Goal: Check status: Check status

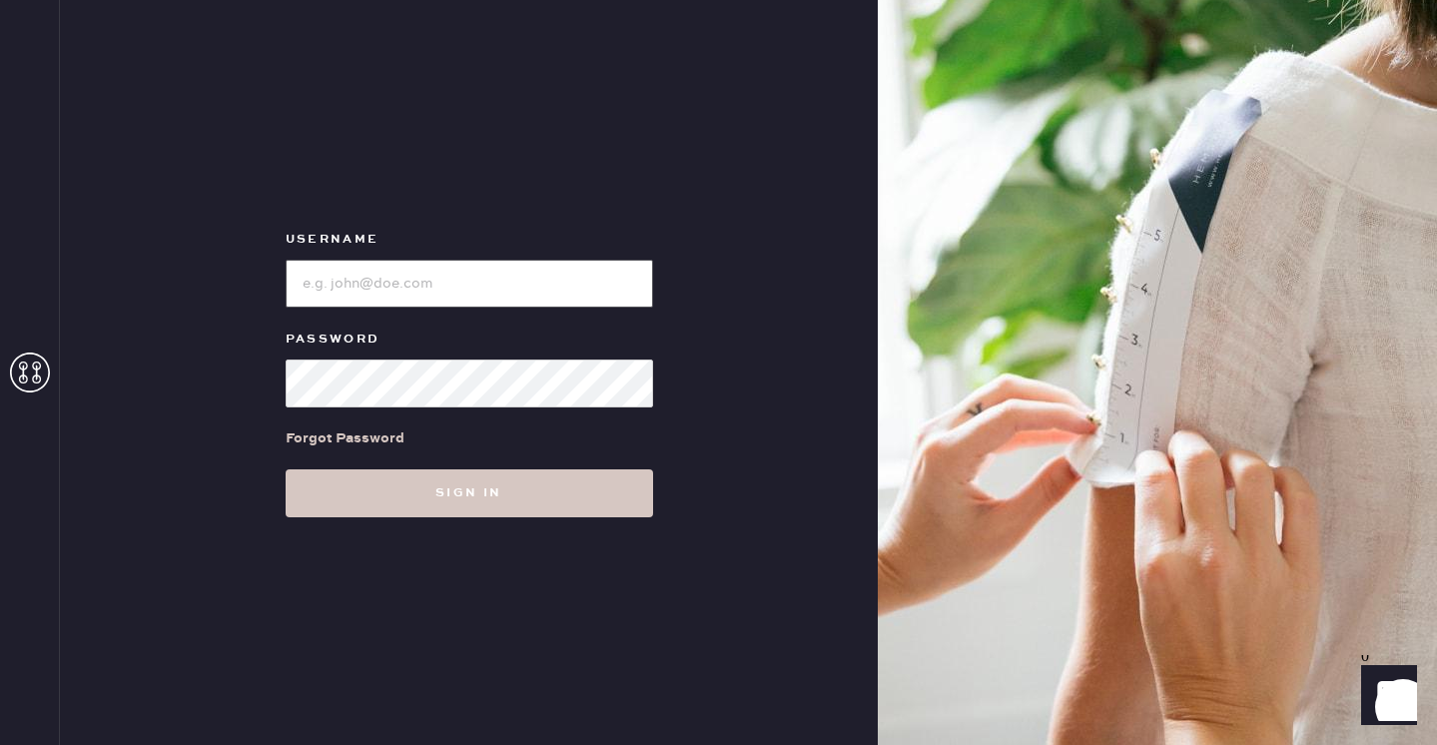
type input "reformationpaloalto"
click at [37, 374] on use at bounding box center [30, 372] width 40 height 40
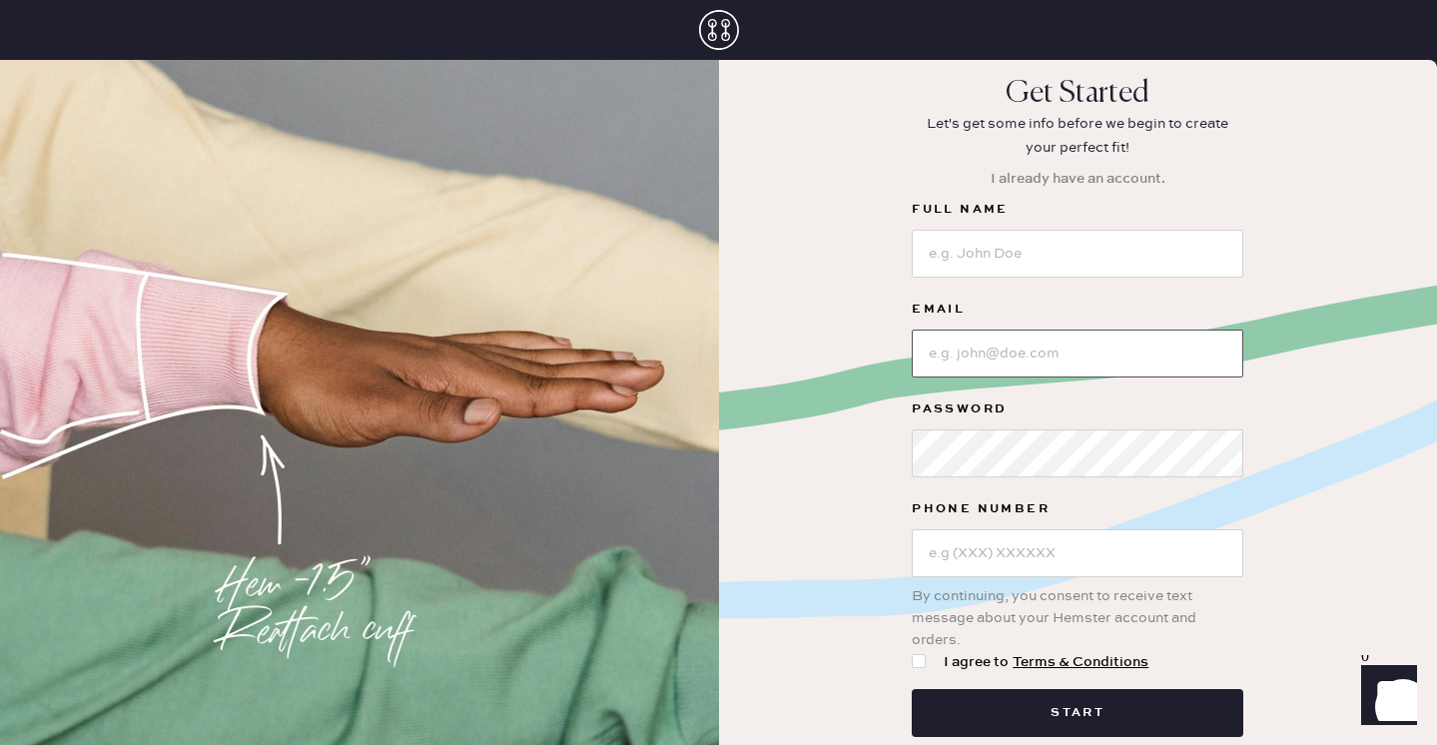
type input "reformationplatform"
click at [955, 356] on input "reformationplatform" at bounding box center [1078, 354] width 332 height 48
click at [777, 477] on div "Get Started Let's get some info before we begin to create your perfect fit! I a…" at bounding box center [1078, 427] width 719 height 703
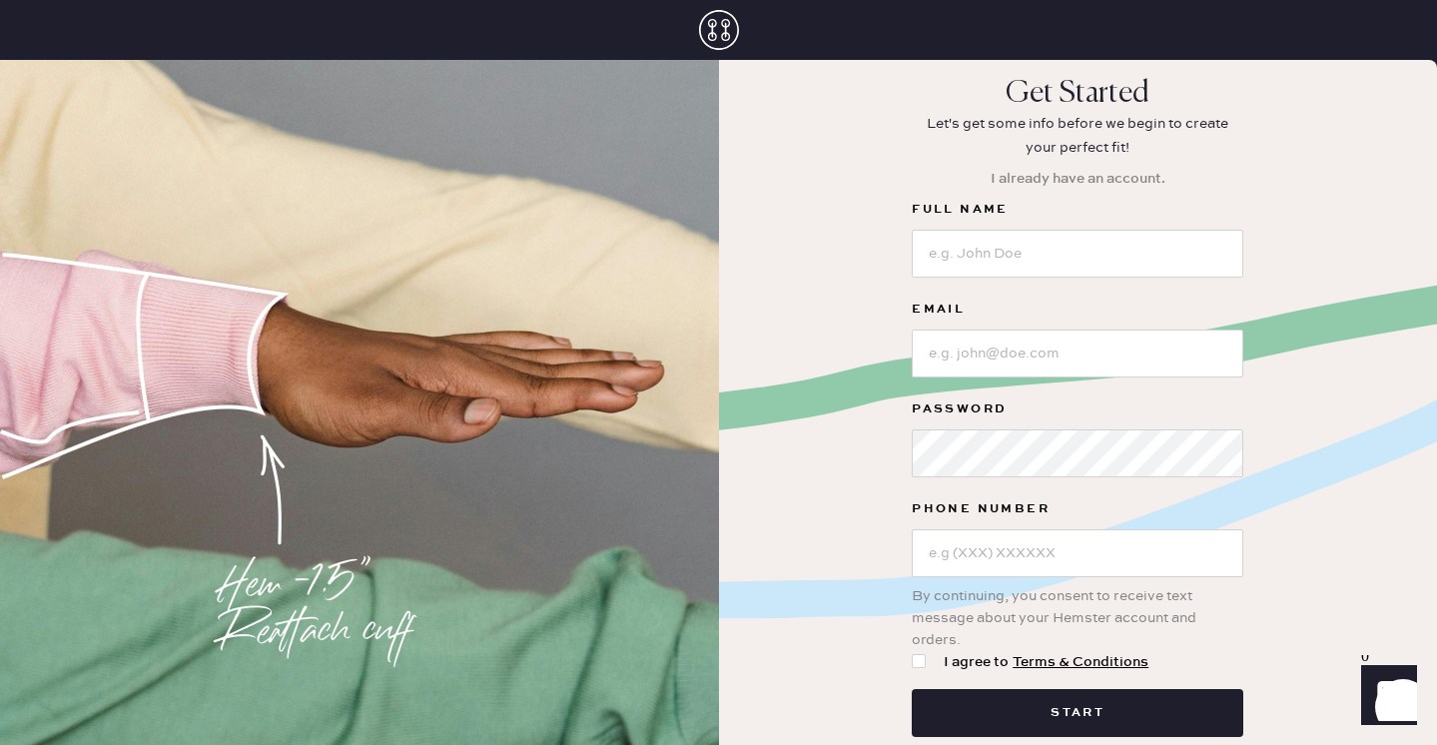
scroll to position [34, 0]
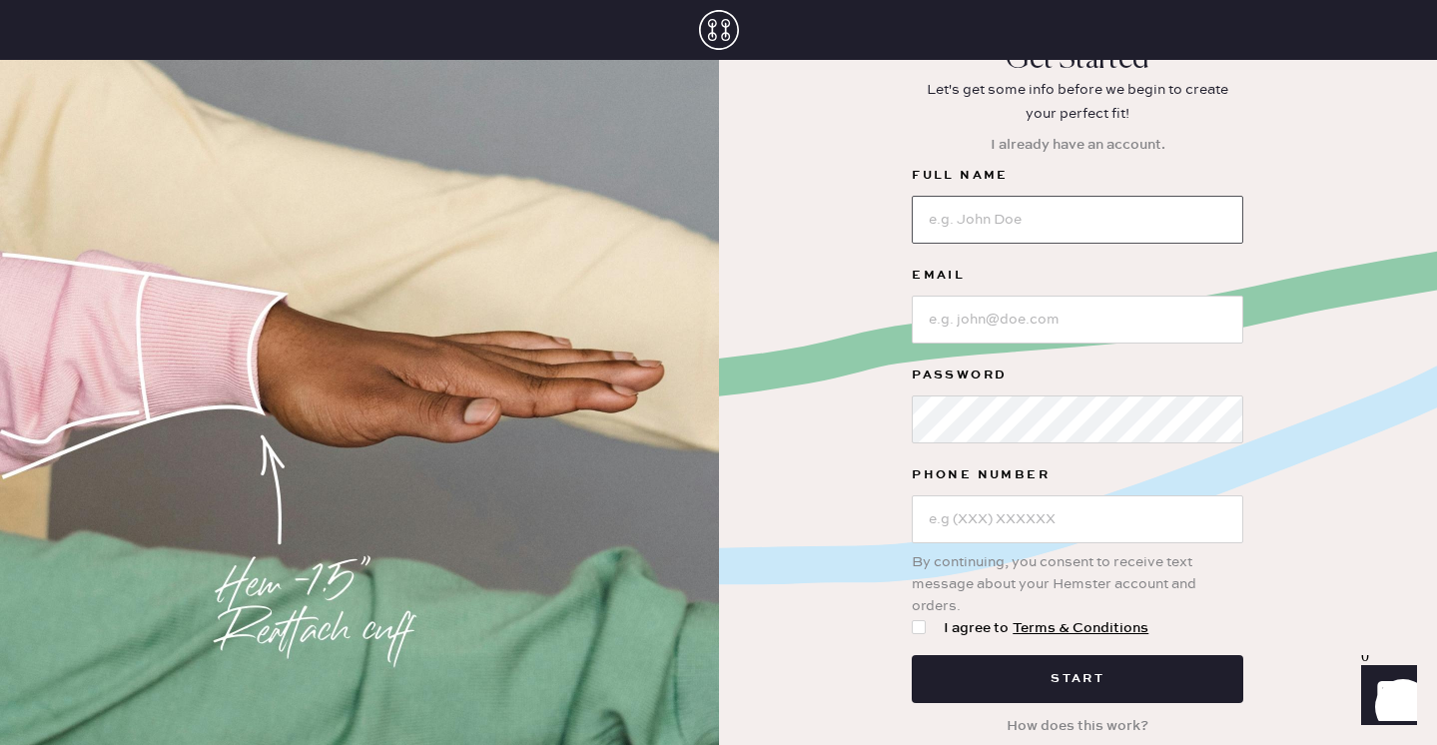
click at [950, 229] on input at bounding box center [1078, 220] width 332 height 48
click at [721, 389] on div "Get Started Let's get some info before we begin to create your perfect fit! I a…" at bounding box center [1078, 393] width 719 height 703
click at [968, 221] on input at bounding box center [1078, 220] width 332 height 48
type input "e"
type input "u"
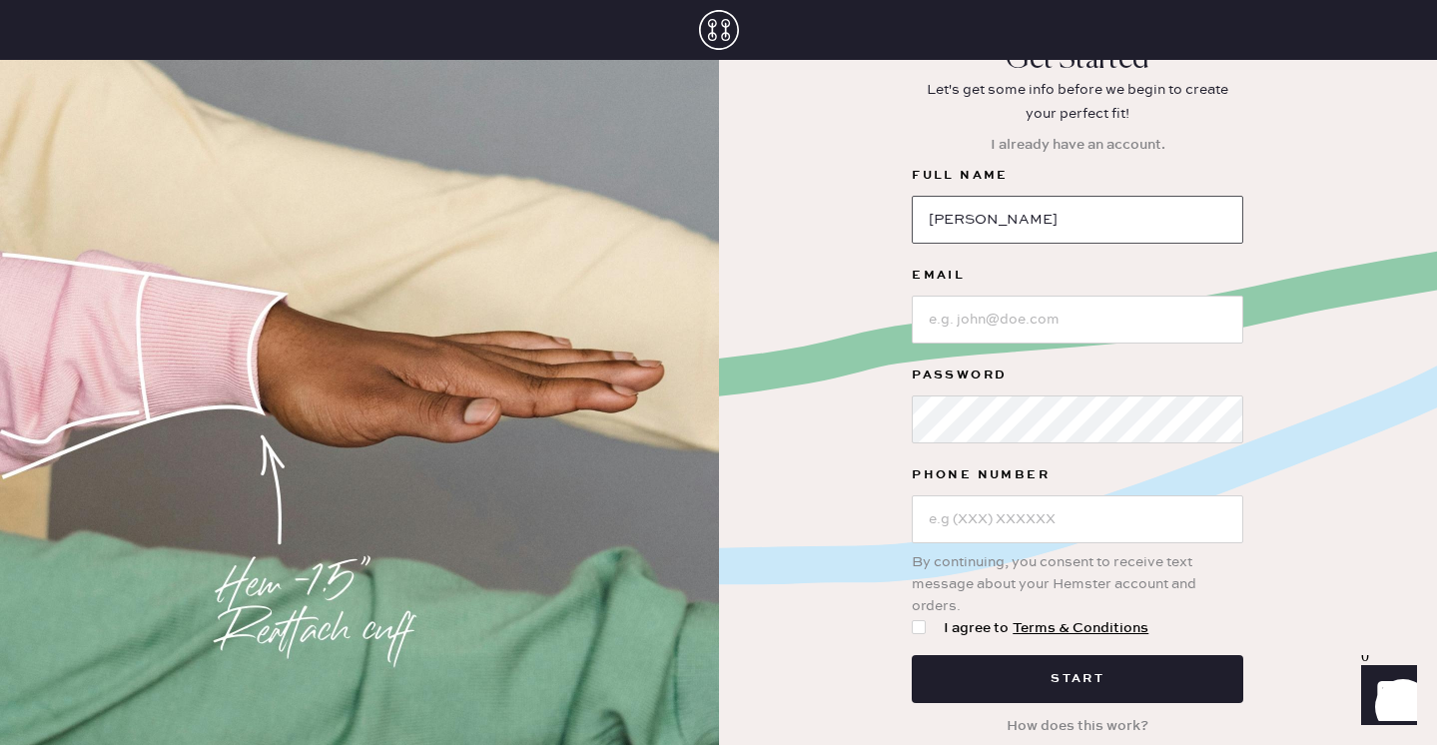
type input "JENNY JING"
type input "jing040522@gmail.com"
type input "(1 ) -"
type input "(510) 303-5361"
click at [921, 631] on div at bounding box center [919, 627] width 14 height 14
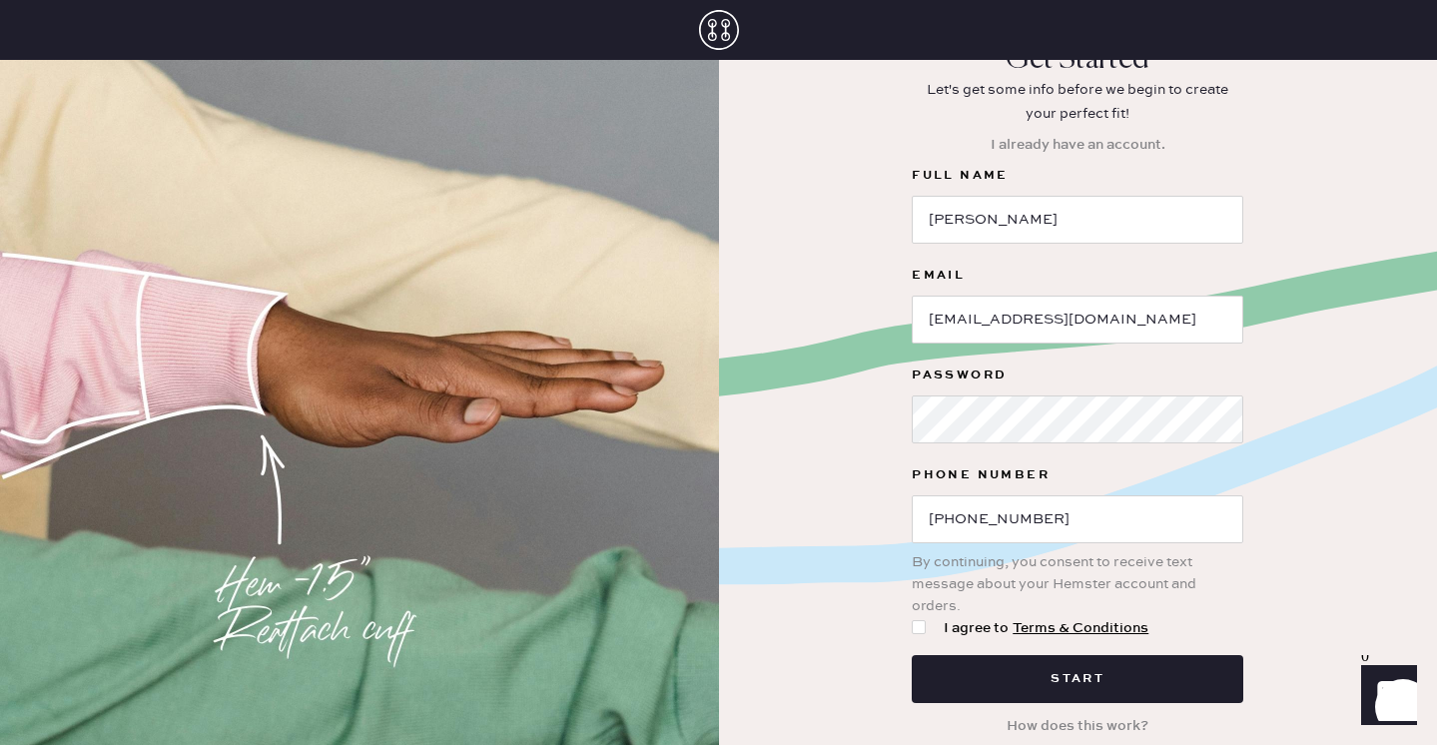
click at [913, 618] on input "I agree to Terms & Conditions" at bounding box center [912, 617] width 1 height 1
checkbox input "true"
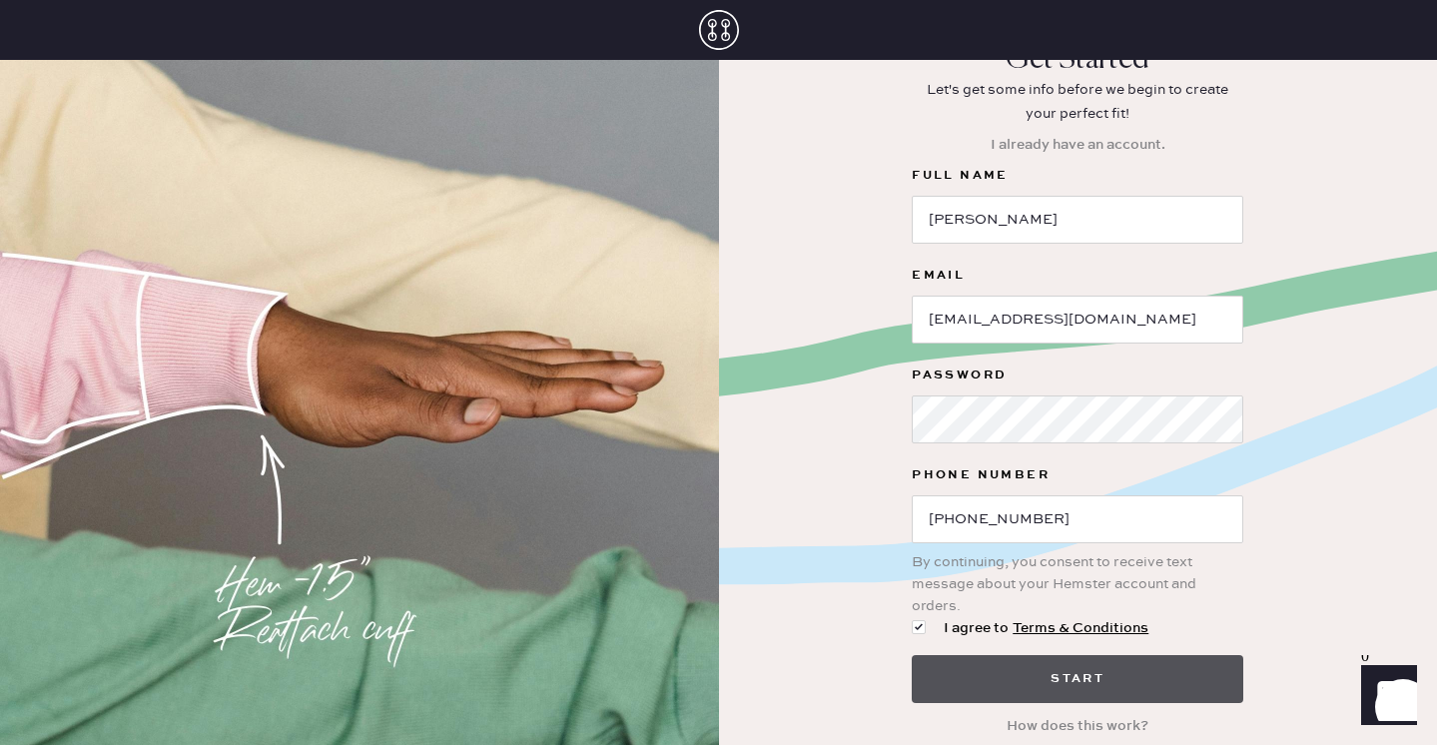
click at [1022, 674] on button "Start" at bounding box center [1078, 679] width 332 height 48
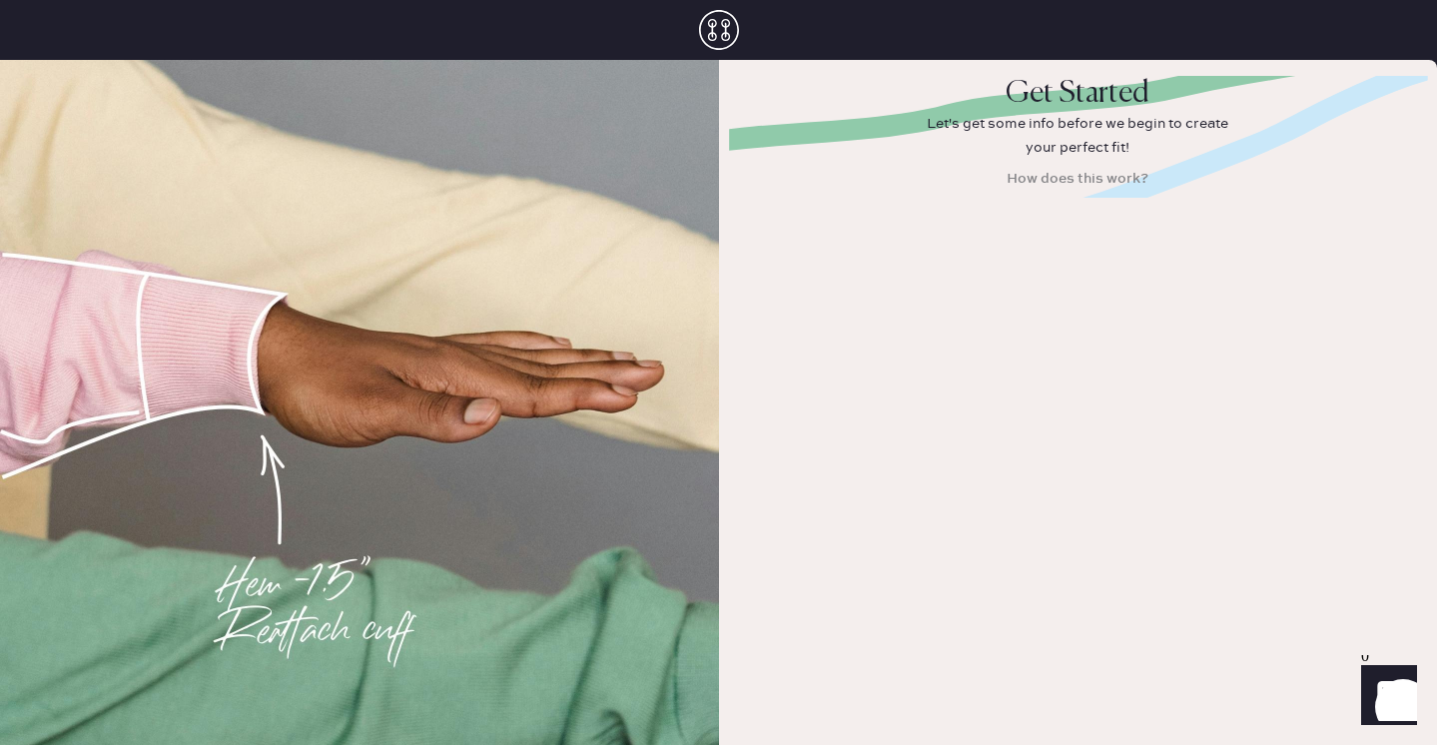
scroll to position [0, 0]
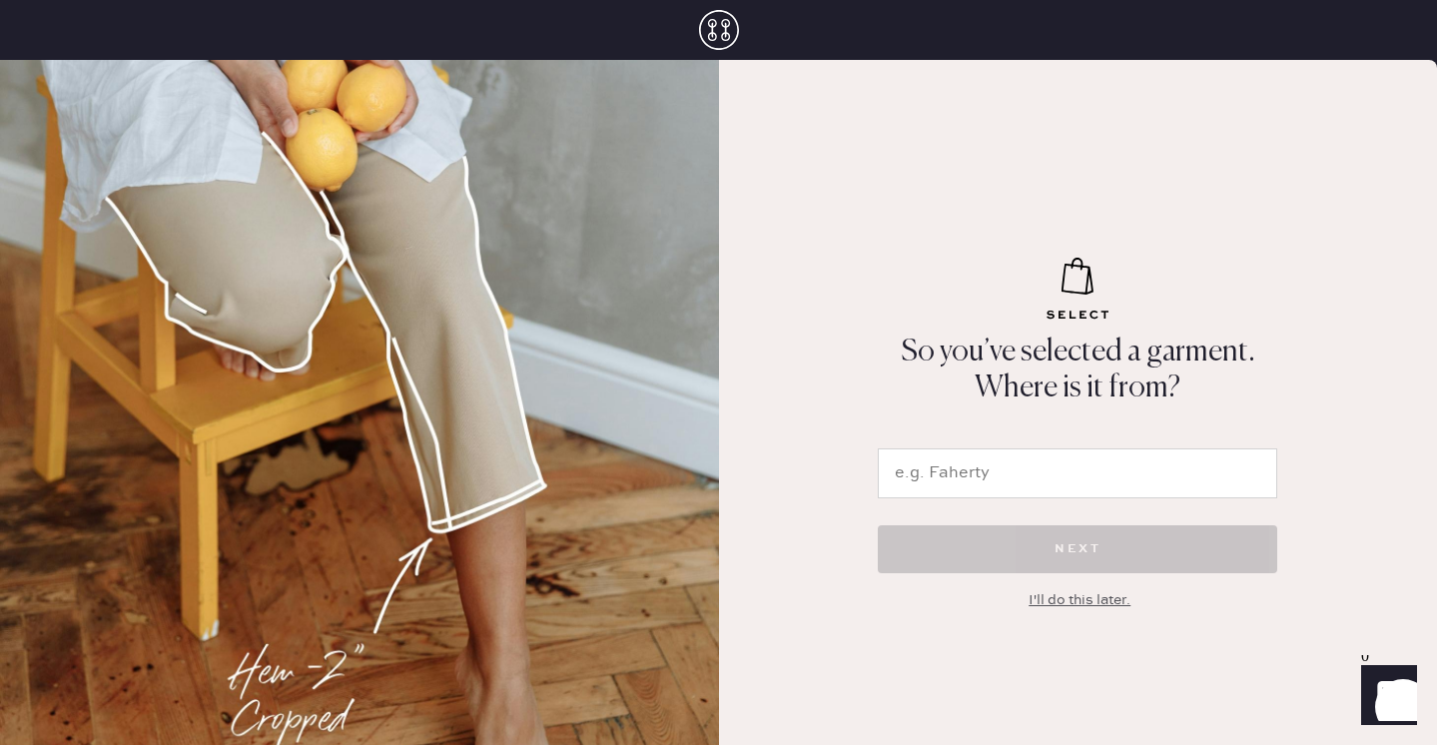
click at [1077, 605] on div "I'll do this later." at bounding box center [1080, 600] width 102 height 22
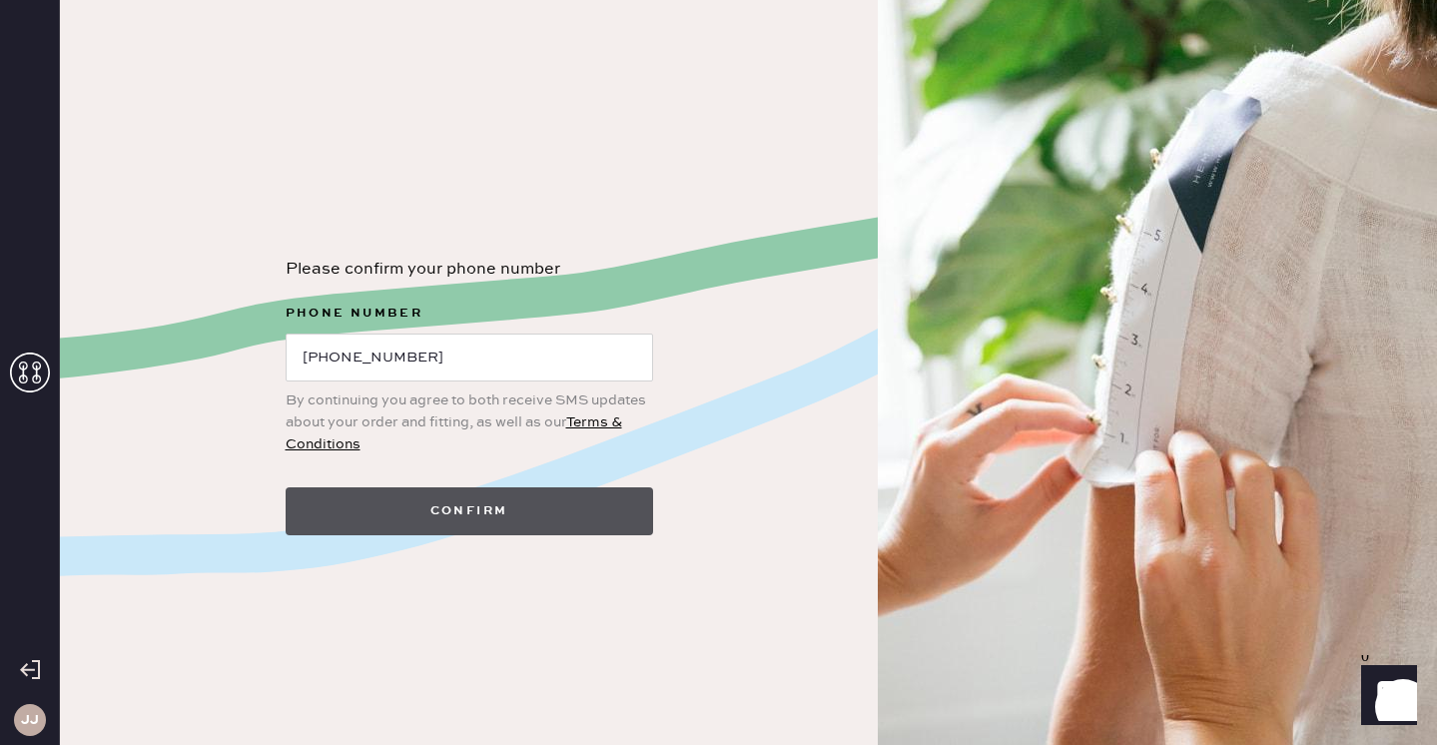
click at [565, 499] on button "Confirm" at bounding box center [469, 511] width 367 height 48
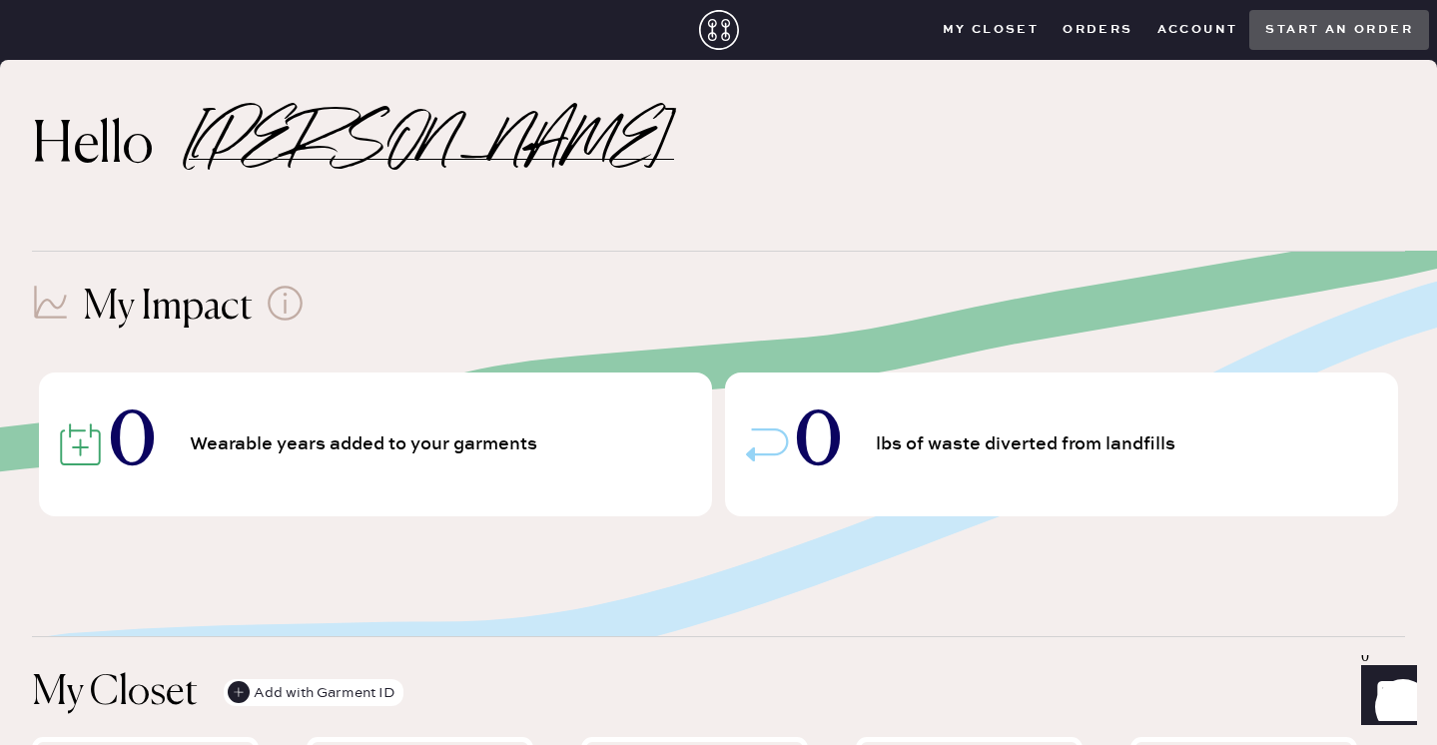
click at [1079, 20] on button "Orders" at bounding box center [1098, 30] width 94 height 30
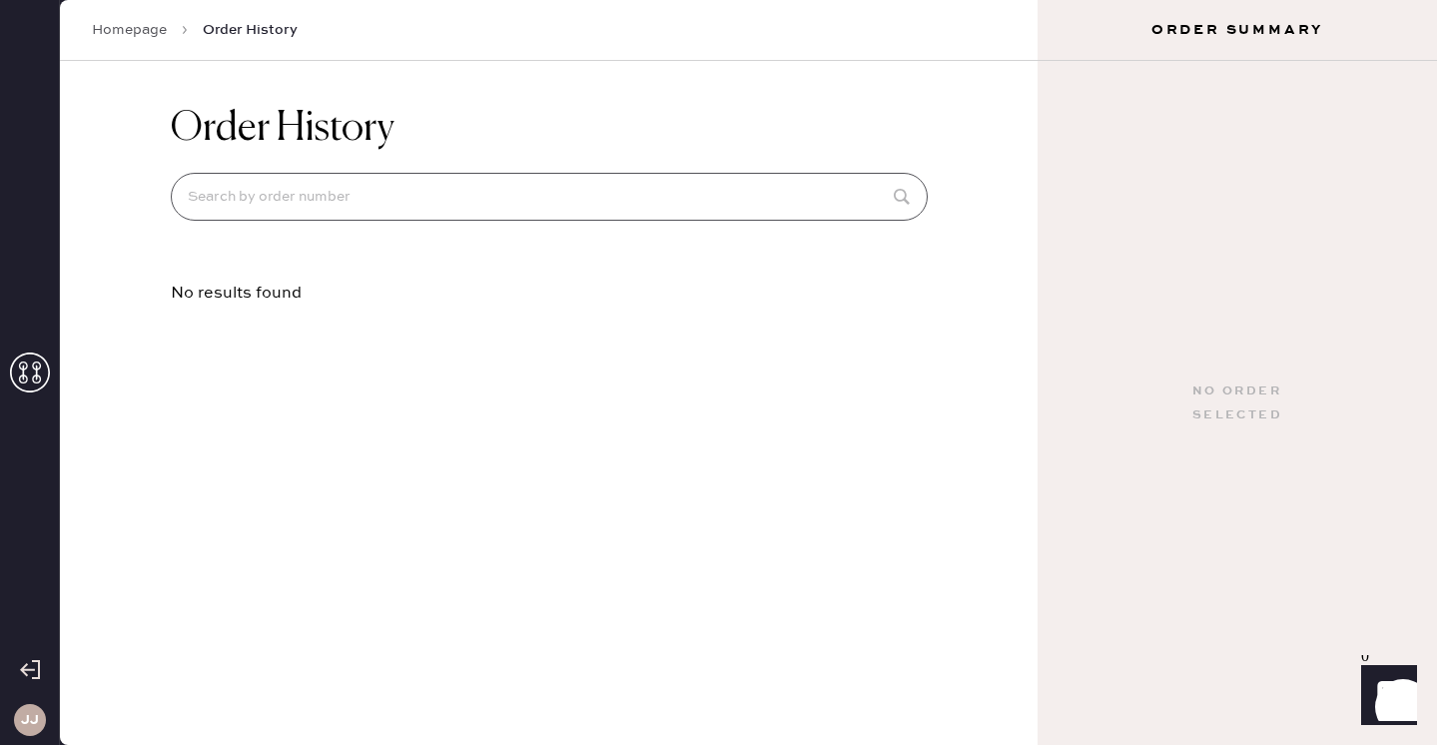
click at [454, 200] on input at bounding box center [549, 197] width 757 height 48
type input "82872"
click at [38, 718] on h3 "JJ" at bounding box center [30, 720] width 18 height 14
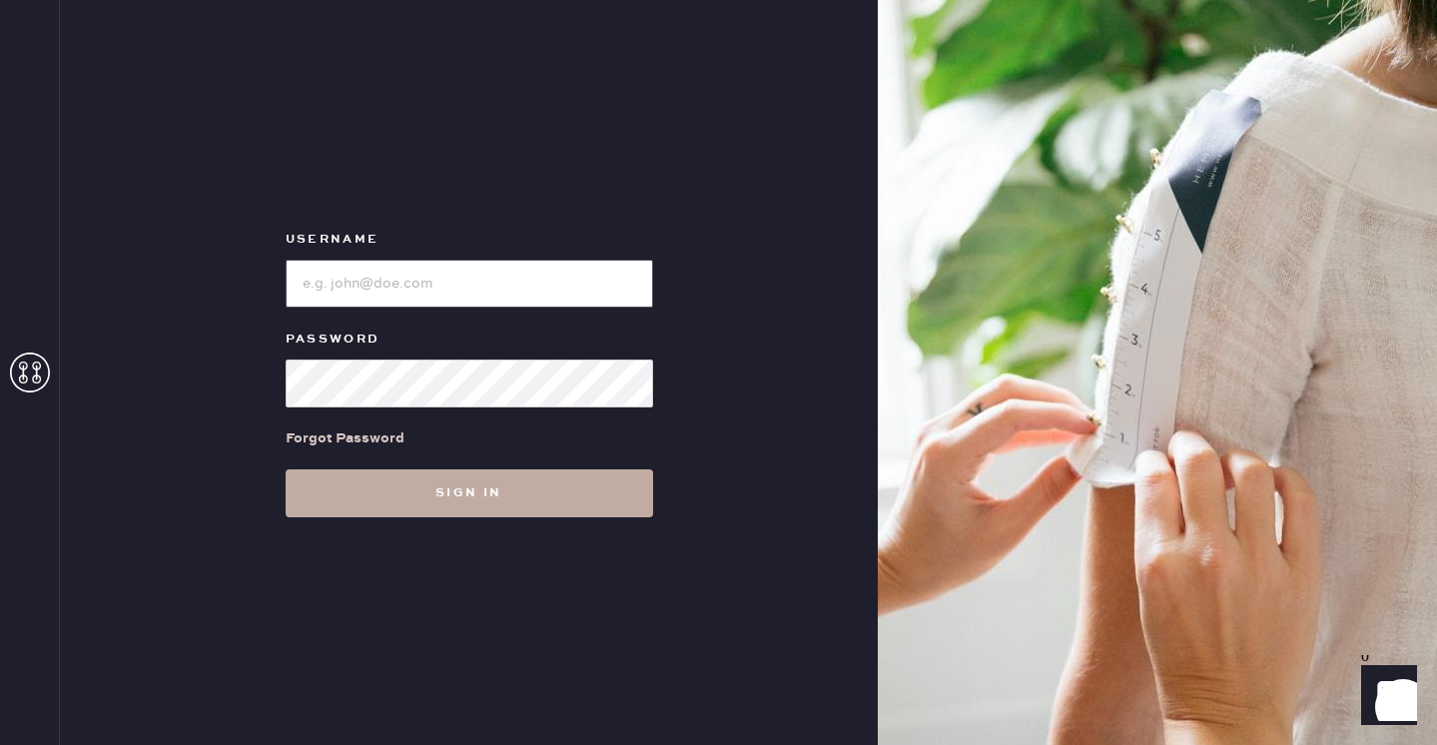
type input "reformationpaloalto"
click at [521, 497] on button "Sign in" at bounding box center [469, 493] width 367 height 48
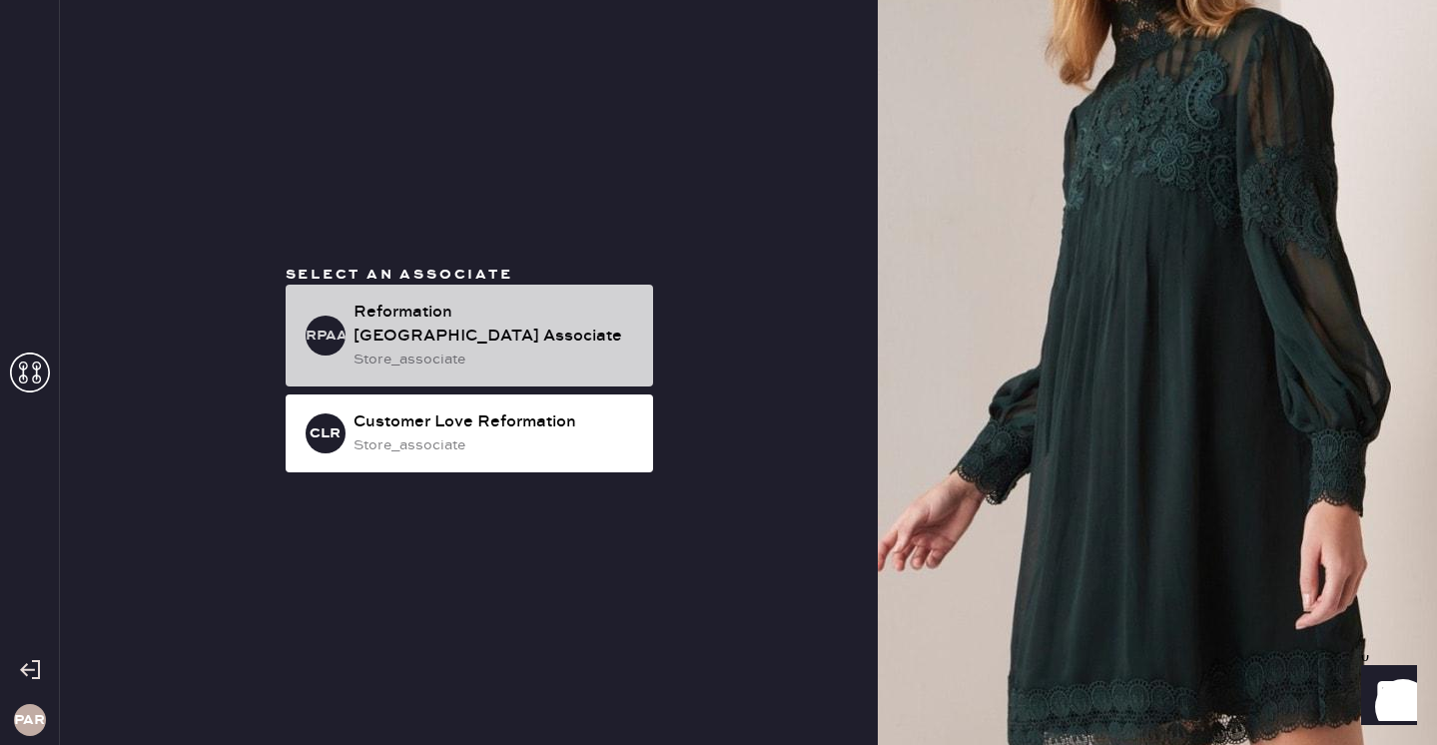
click at [570, 354] on div "store_associate" at bounding box center [495, 360] width 284 height 22
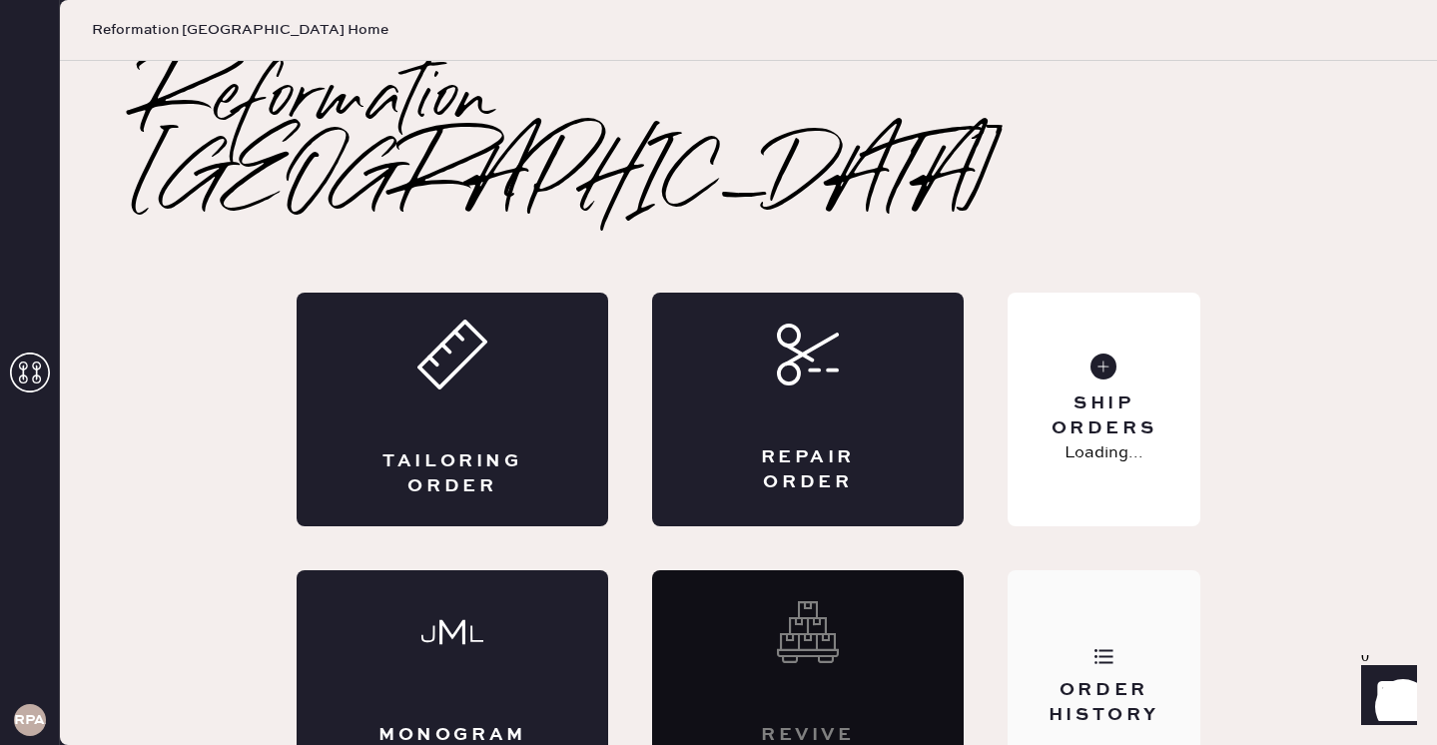
click at [1104, 601] on div "Order History" at bounding box center [1104, 687] width 193 height 234
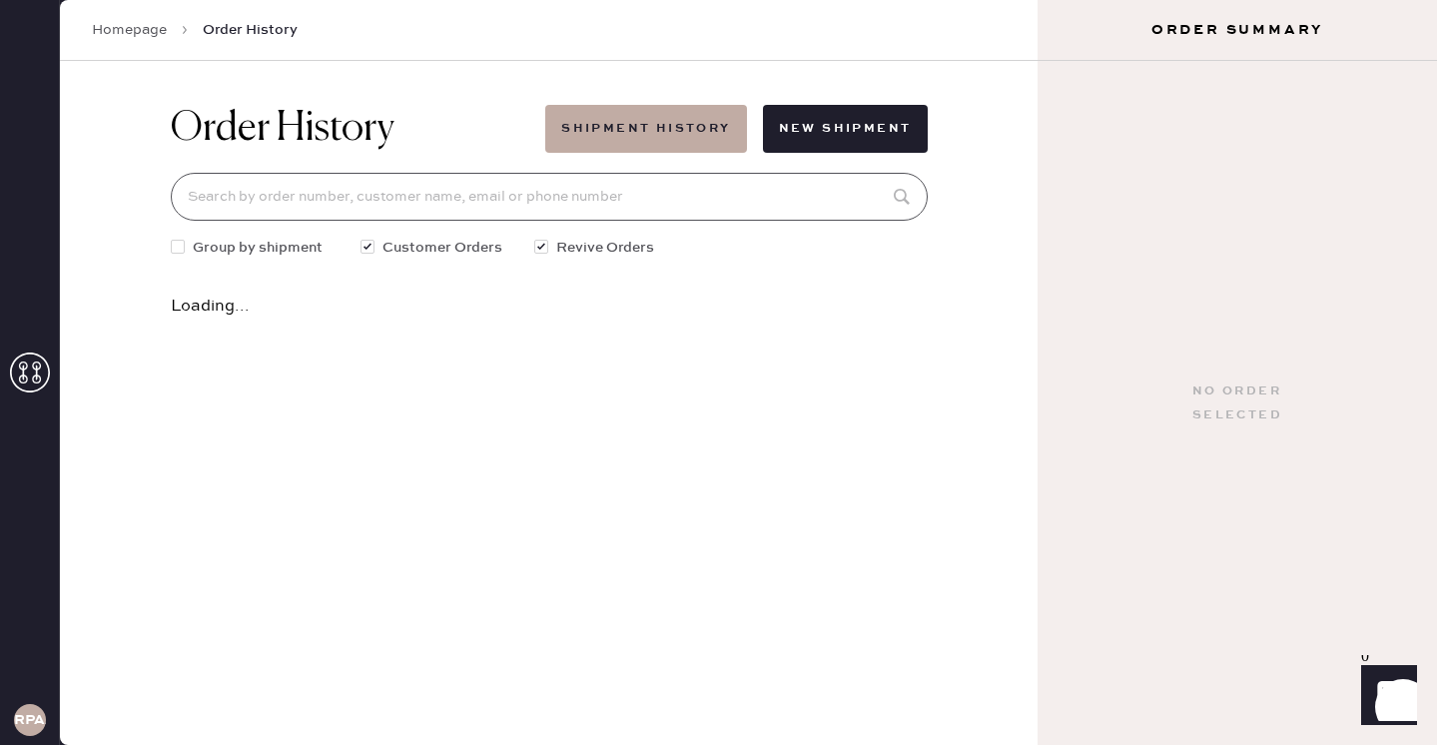
click at [686, 198] on input at bounding box center [549, 197] width 757 height 48
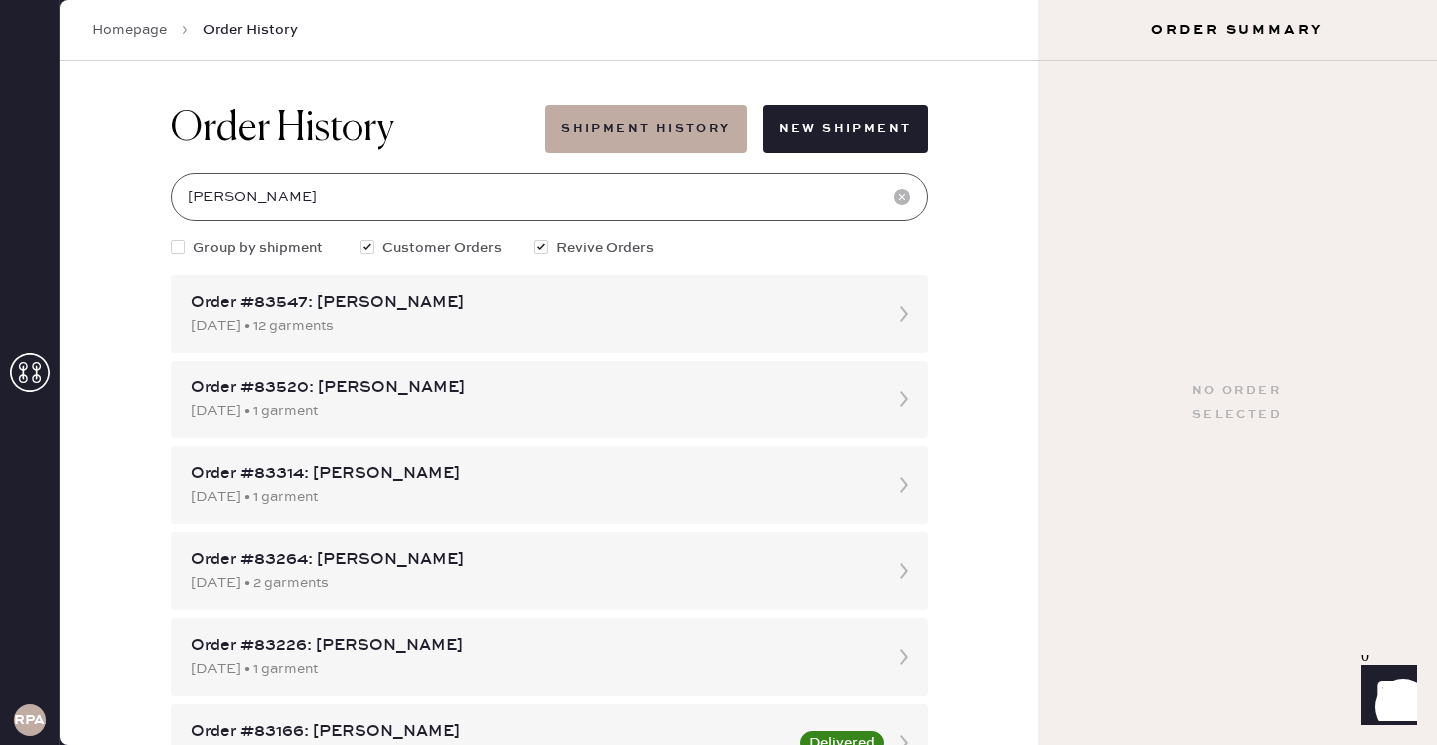
type input "[PERSON_NAME]"
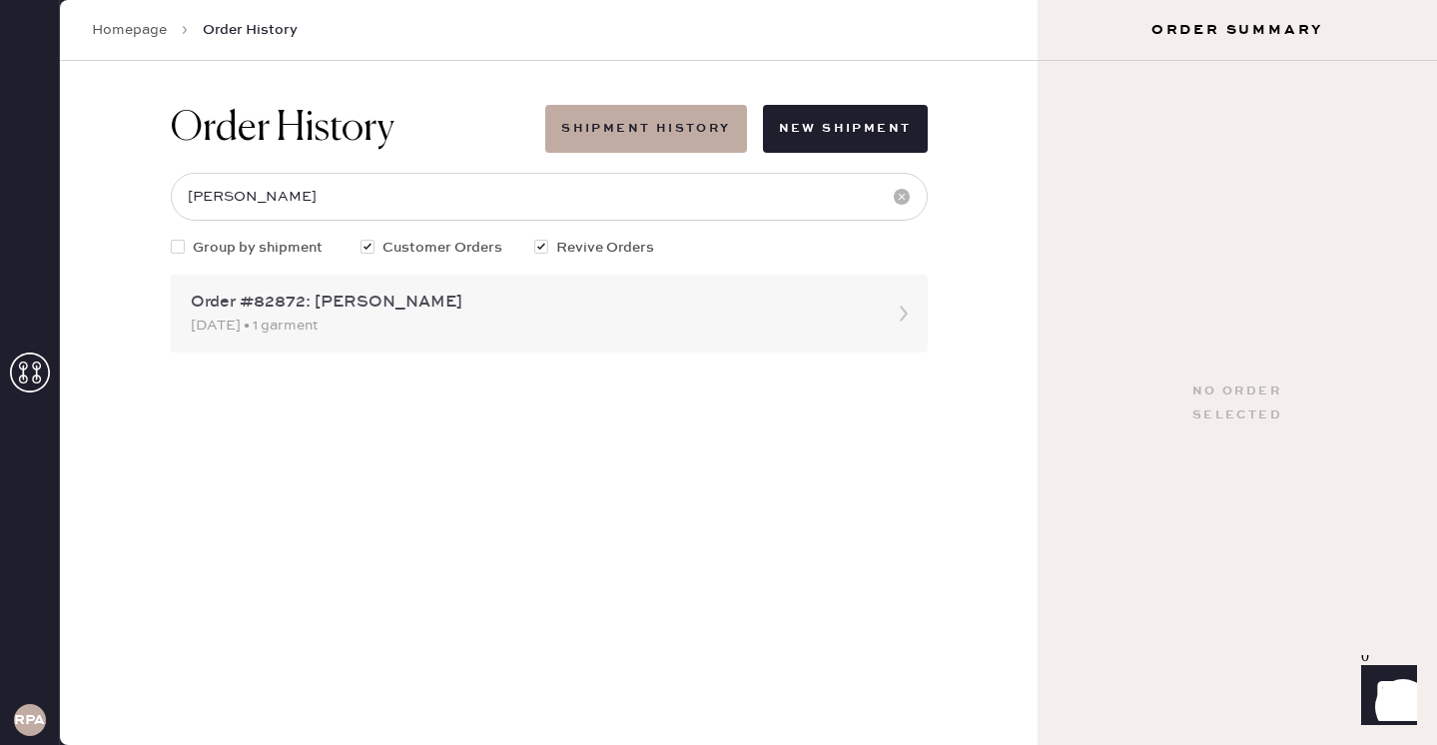
click at [506, 320] on div "[DATE] • 1 garment" at bounding box center [531, 326] width 681 height 22
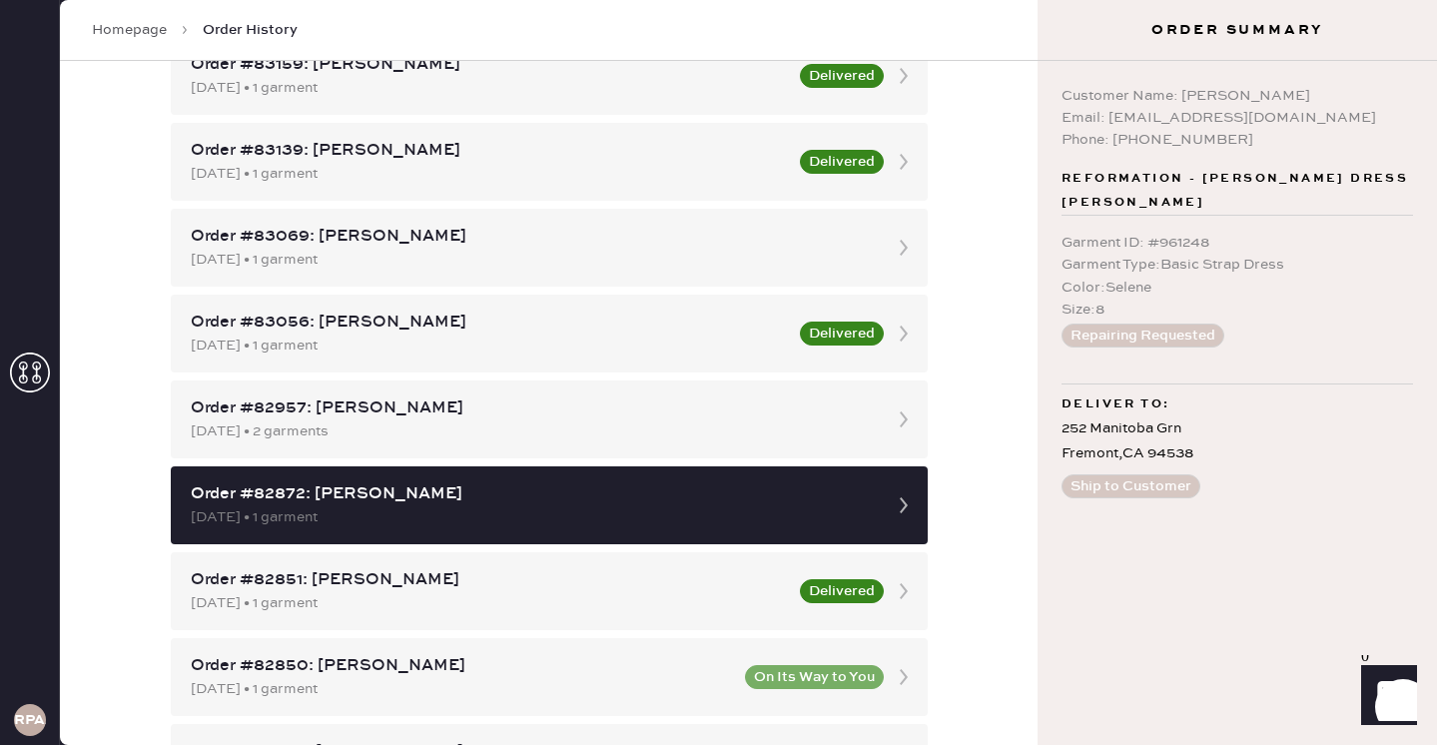
scroll to position [836, 0]
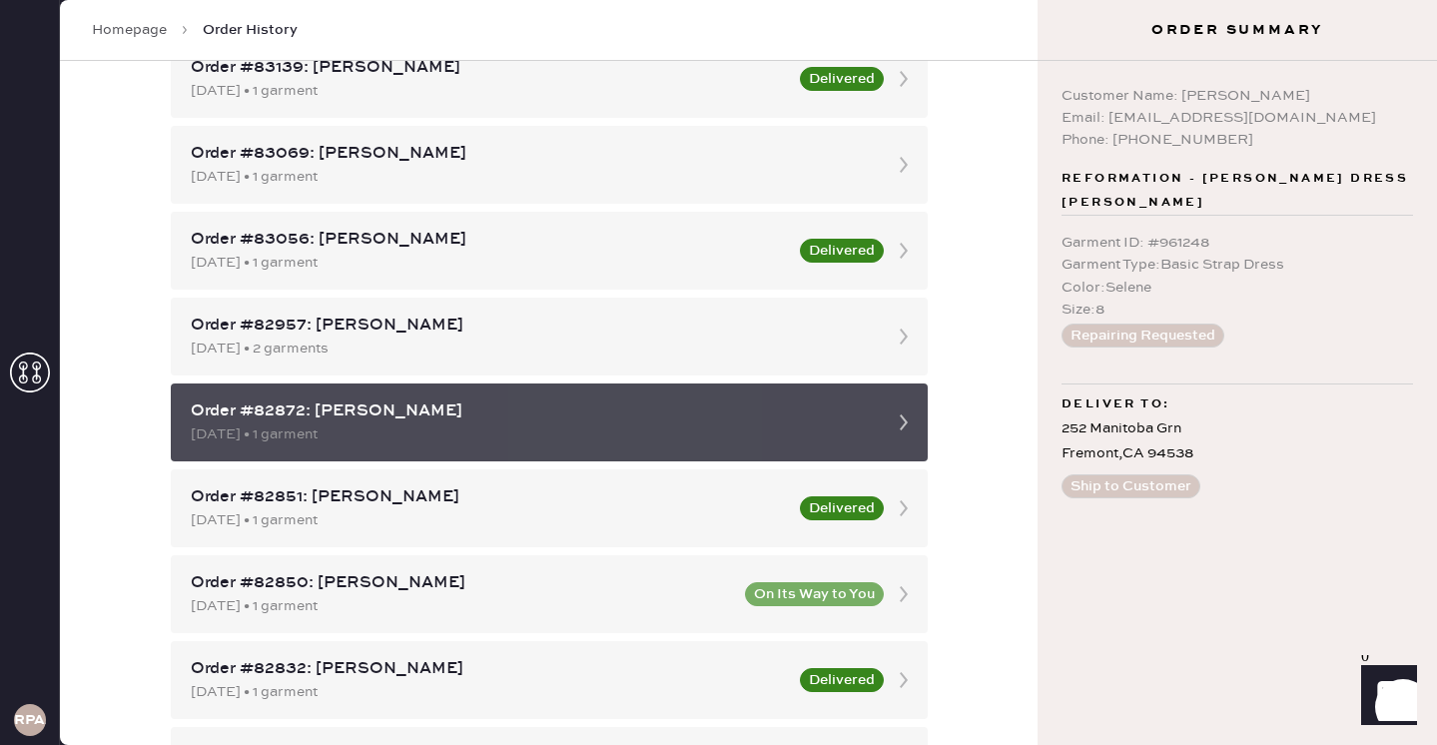
click at [888, 419] on icon at bounding box center [904, 422] width 40 height 40
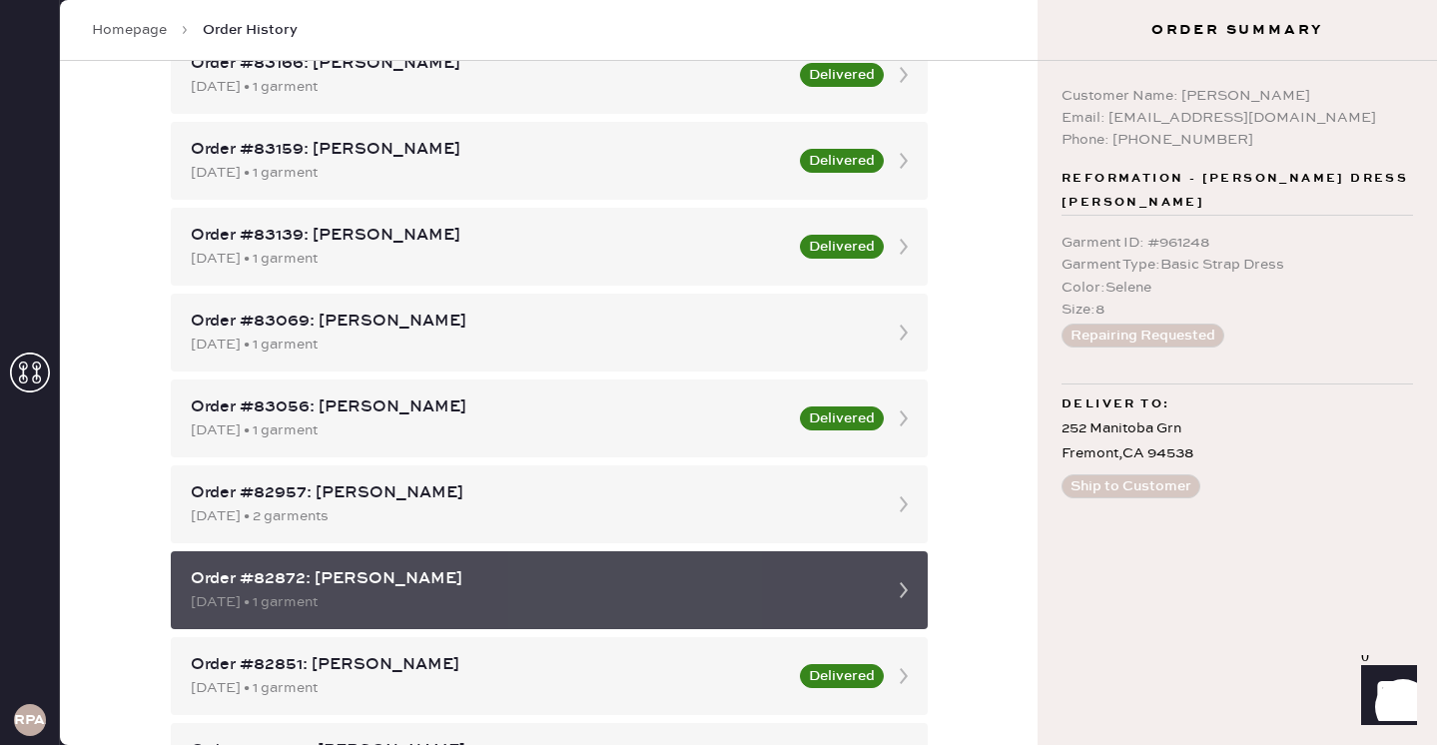
scroll to position [669, 0]
